Goal: Task Accomplishment & Management: Manage account settings

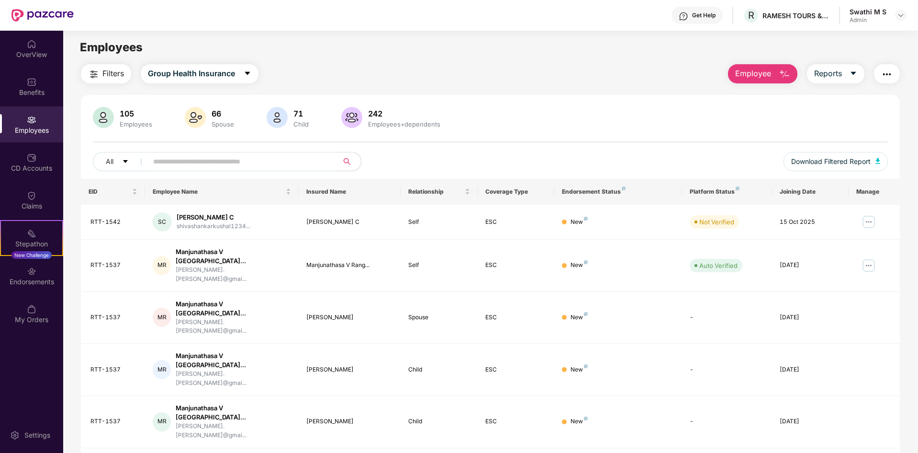
click at [194, 166] on input "text" at bounding box center [239, 161] width 172 height 14
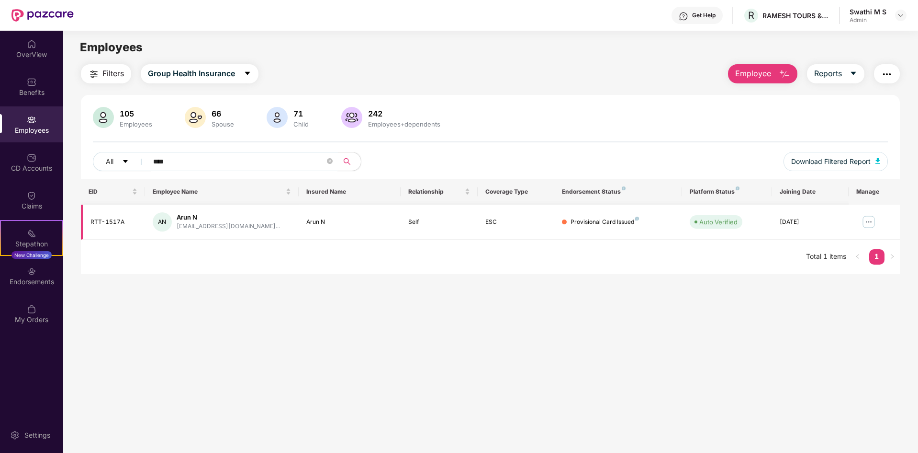
type input "****"
click at [872, 221] on img at bounding box center [868, 221] width 15 height 15
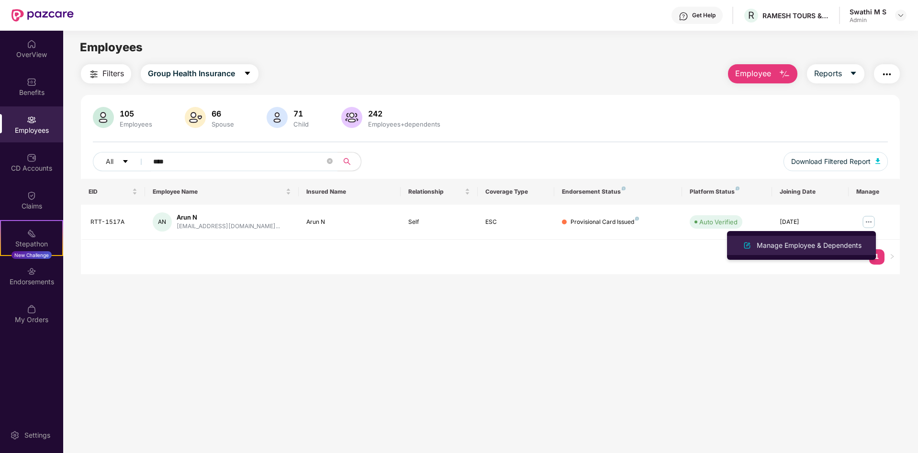
click at [789, 247] on div "Manage Employee & Dependents" at bounding box center [809, 245] width 109 height 11
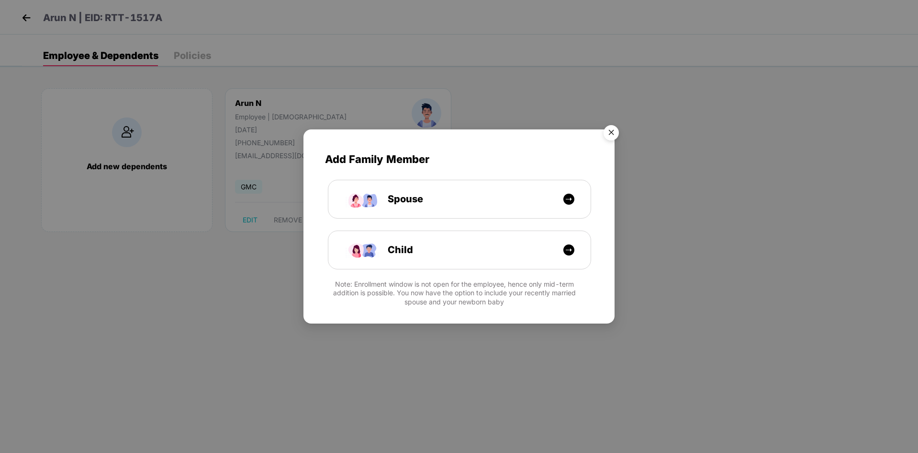
click at [619, 129] on img "Close" at bounding box center [611, 134] width 27 height 27
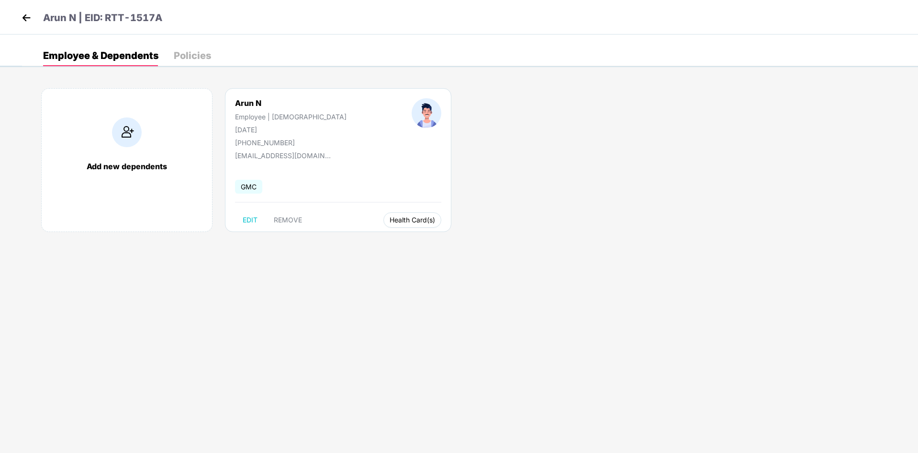
click at [384, 224] on button "Health Card(s)" at bounding box center [413, 219] width 58 height 15
click at [361, 241] on span "Health Insurance(ESC)" at bounding box center [375, 239] width 84 height 11
click at [390, 220] on span "Health Card(s)" at bounding box center [412, 219] width 45 height 5
click at [365, 234] on span "Health Insurance(ESC)" at bounding box center [375, 239] width 84 height 11
click at [24, 10] on div "Arun N | EID: RTT-1517A" at bounding box center [459, 17] width 918 height 34
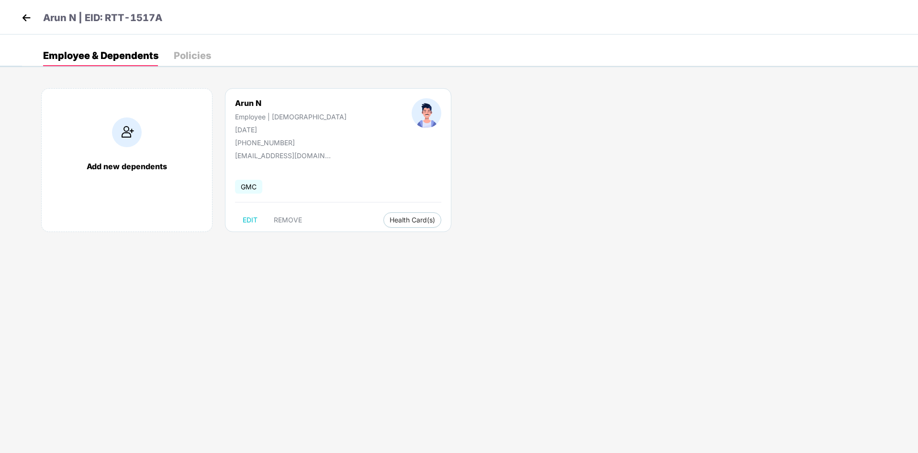
click at [25, 18] on img at bounding box center [26, 18] width 14 height 14
